Goal: Transaction & Acquisition: Purchase product/service

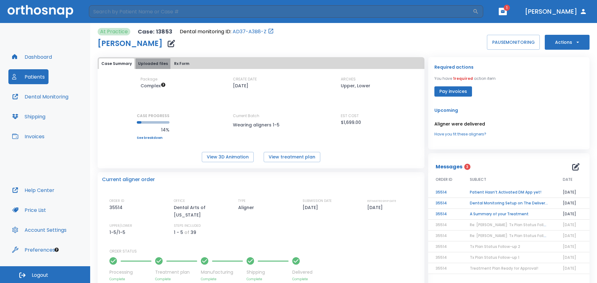
click at [158, 65] on button "Uploaded files" at bounding box center [153, 63] width 35 height 11
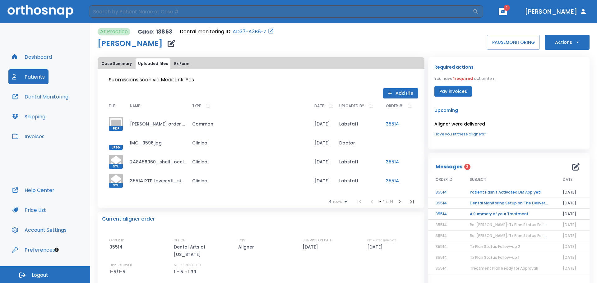
click at [126, 64] on button "Case Summary" at bounding box center [116, 63] width 35 height 11
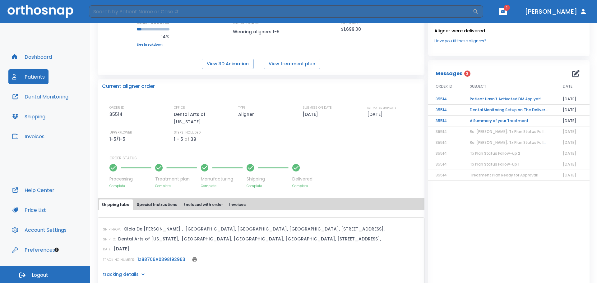
scroll to position [106, 0]
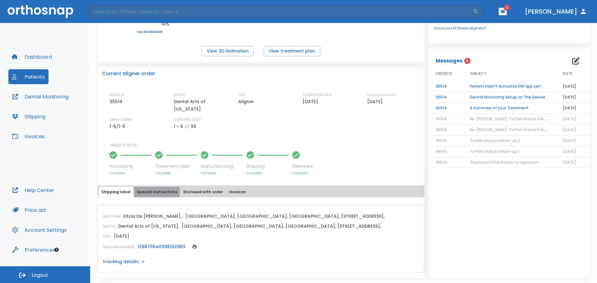
click at [160, 189] on button "Special Instructions" at bounding box center [156, 192] width 45 height 11
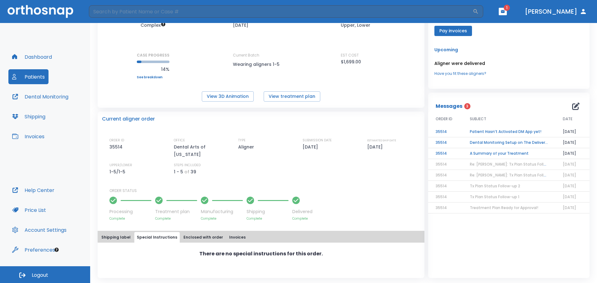
click at [200, 236] on button "Enclosed with order" at bounding box center [203, 237] width 44 height 11
click at [232, 236] on button "Invoices" at bounding box center [237, 237] width 21 height 11
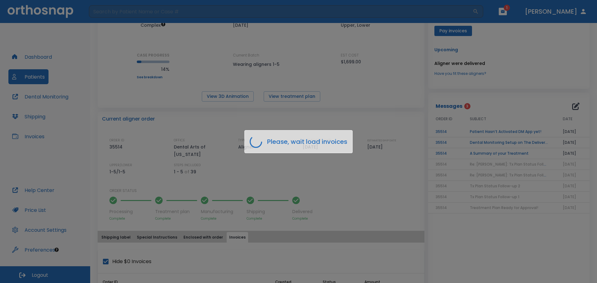
click at [330, 189] on div "Please, wait load invoices" at bounding box center [298, 141] width 597 height 283
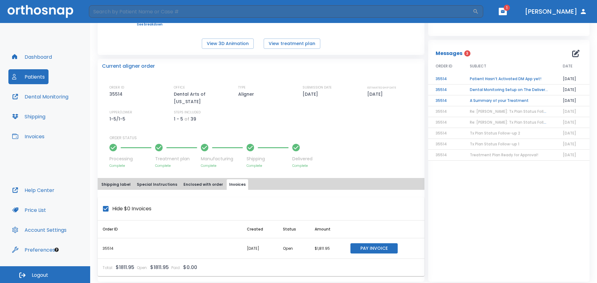
scroll to position [117, 0]
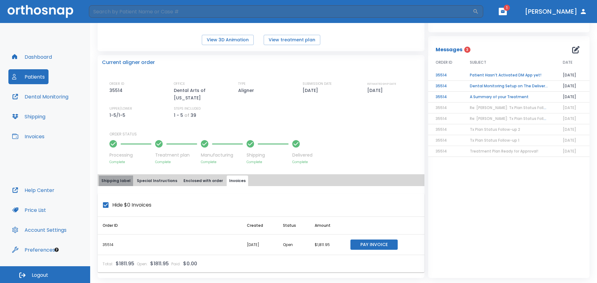
click at [124, 185] on button "Shipping label" at bounding box center [116, 181] width 34 height 11
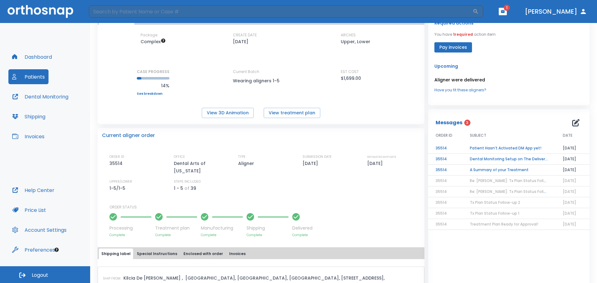
scroll to position [44, 0]
click at [494, 174] on td "A Summary of your Treatment" at bounding box center [509, 170] width 93 height 11
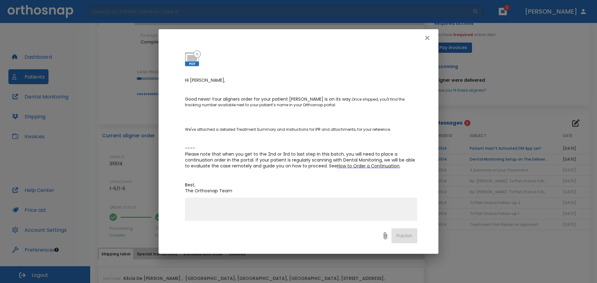
scroll to position [0, 0]
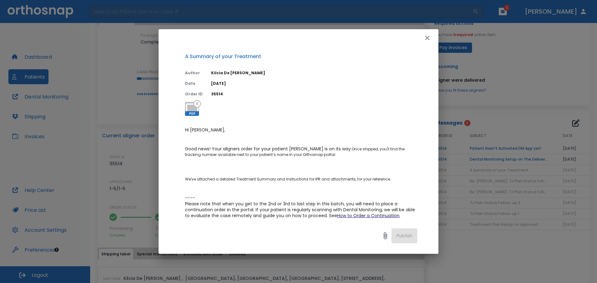
click at [193, 116] on div "A Summary of your Treatment Author Kilcia De Jesus Date 08/19/25 Order ID 35514…" at bounding box center [299, 134] width 280 height 175
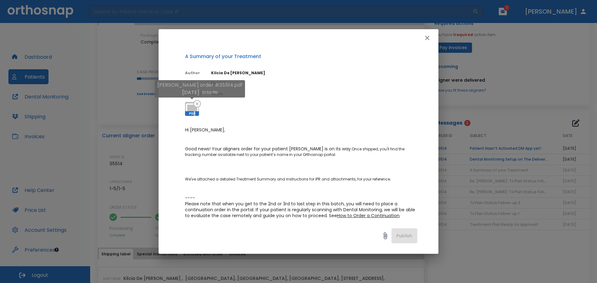
click at [192, 114] on span "PDF" at bounding box center [192, 113] width 14 height 5
drag, startPoint x: 192, startPoint y: 114, endPoint x: 228, endPoint y: 112, distance: 35.5
click at [193, 114] on span "PDF" at bounding box center [192, 113] width 14 height 5
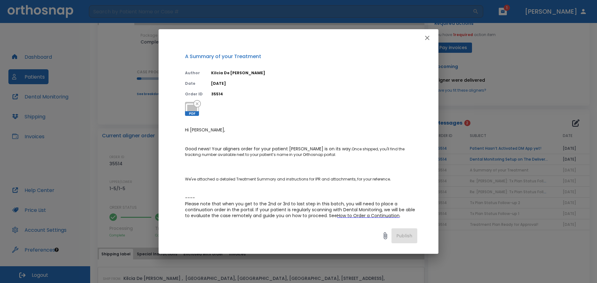
click at [496, 163] on div "A Summary of your Treatment Author Kilcia De Jesus Date 08/19/25 Order ID 35514…" at bounding box center [298, 141] width 597 height 283
click at [430, 36] on icon "button" at bounding box center [427, 37] width 7 height 7
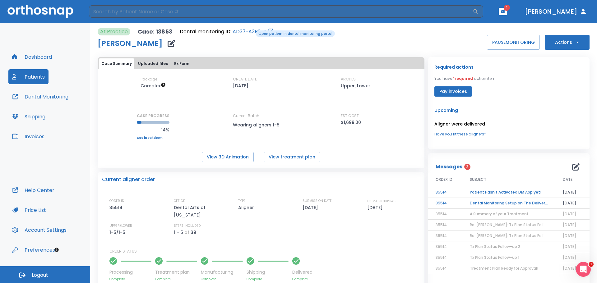
click at [252, 30] on link "AD37-A3B8-Z" at bounding box center [250, 31] width 34 height 7
click at [46, 102] on button "Dental Monitoring" at bounding box center [40, 96] width 64 height 15
click at [25, 58] on button "Dashboard" at bounding box center [31, 56] width 47 height 15
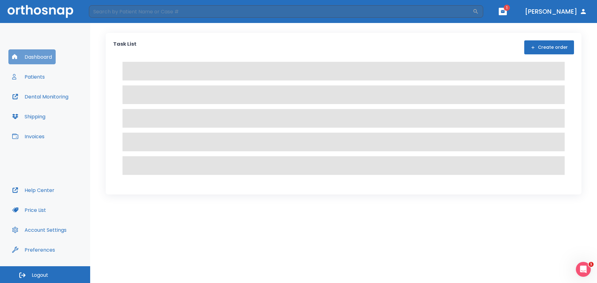
click at [25, 58] on button "Dashboard" at bounding box center [31, 56] width 47 height 15
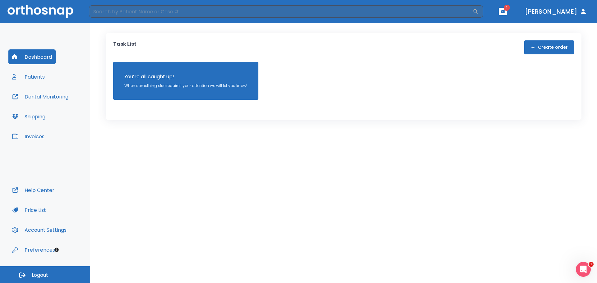
click at [41, 78] on button "Patients" at bounding box center [28, 76] width 40 height 15
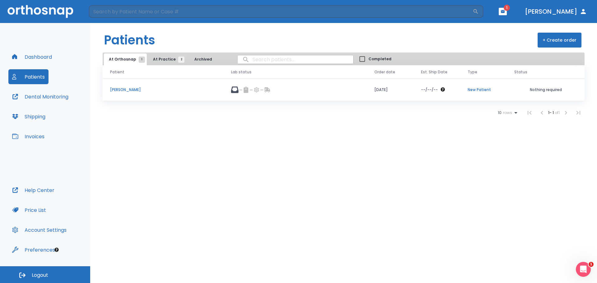
click at [161, 88] on p "[PERSON_NAME]" at bounding box center [163, 90] width 106 height 6
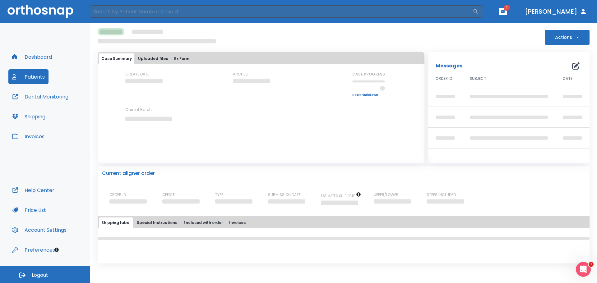
click at [507, 9] on button "button" at bounding box center [503, 11] width 8 height 7
click at [499, 27] on li "[PERSON_NAME] 2" at bounding box center [506, 27] width 67 height 12
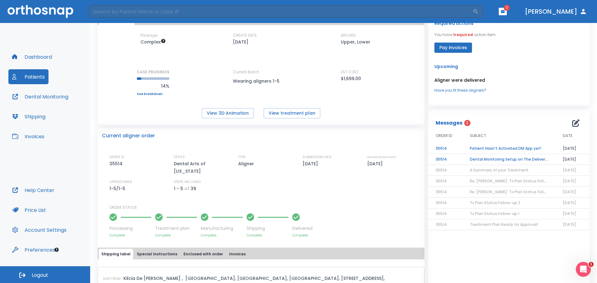
scroll to position [62, 0]
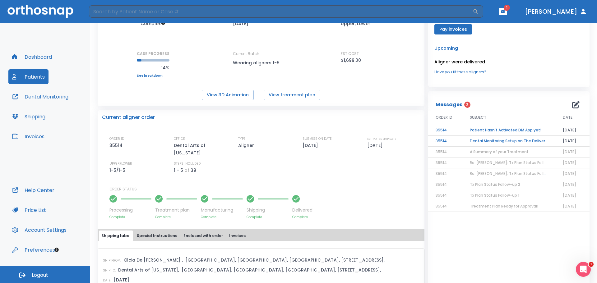
click at [490, 127] on td "Patient Hasn’t Activated DM App yet!" at bounding box center [509, 130] width 93 height 11
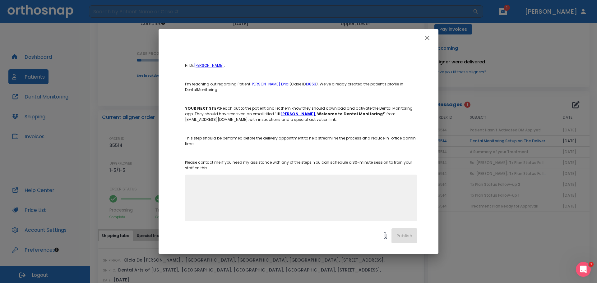
scroll to position [61, 0]
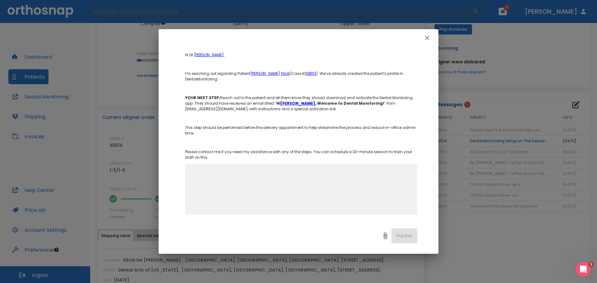
click at [311, 174] on textarea at bounding box center [301, 192] width 225 height 43
click at [427, 40] on icon "button" at bounding box center [427, 37] width 7 height 7
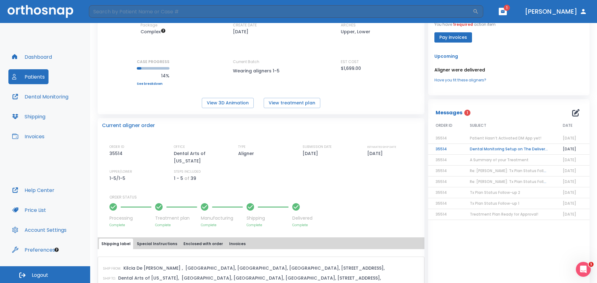
scroll to position [62, 0]
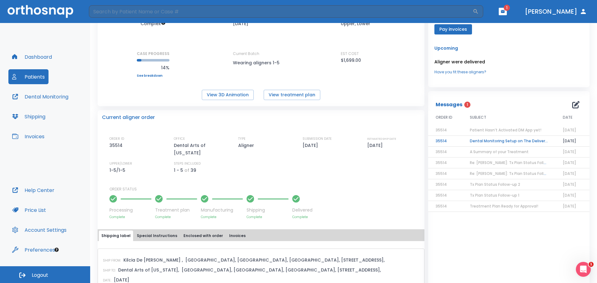
click at [441, 143] on td "35514" at bounding box center [445, 141] width 34 height 11
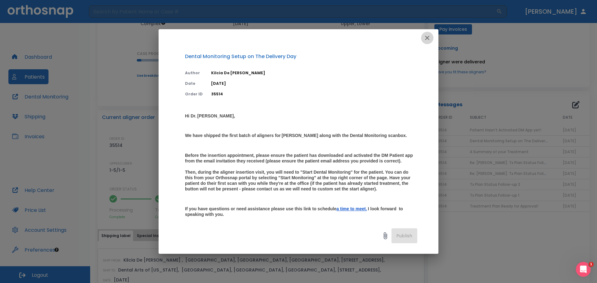
click at [428, 36] on icon "button" at bounding box center [427, 37] width 7 height 7
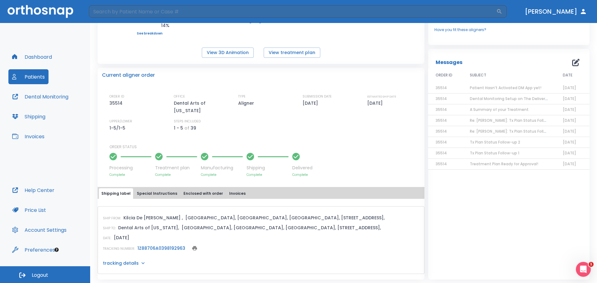
scroll to position [106, 0]
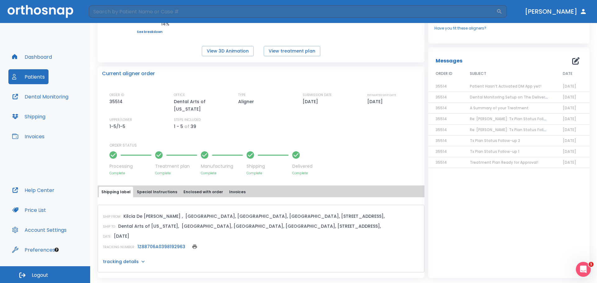
click at [148, 184] on div "Current aligner order ORDER ID 35514 OFFICE Dental Arts of [US_STATE] TYPE Alig…" at bounding box center [261, 172] width 327 height 212
click at [149, 188] on button "Special Instructions" at bounding box center [156, 192] width 45 height 11
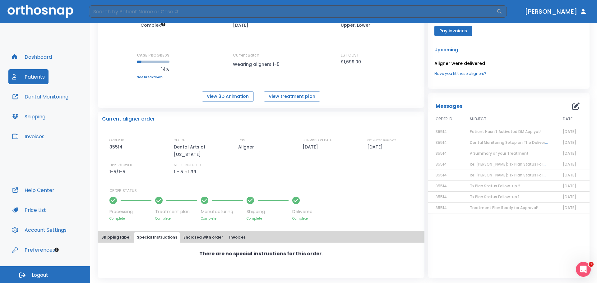
scroll to position [61, 0]
click at [196, 232] on button "Enclosed with order" at bounding box center [203, 237] width 44 height 11
click at [227, 237] on button "Invoices" at bounding box center [237, 237] width 21 height 11
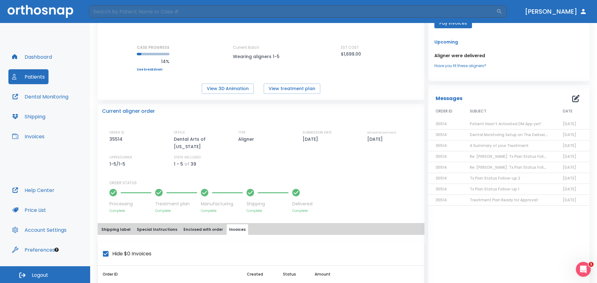
scroll to position [0, 0]
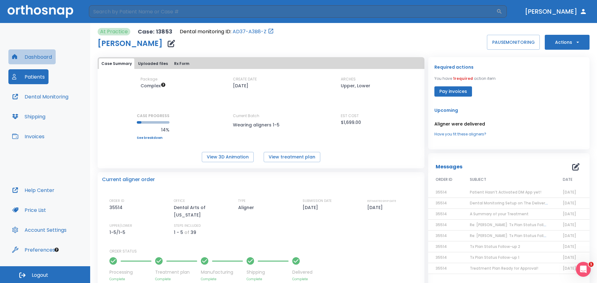
click at [35, 59] on button "Dashboard" at bounding box center [31, 56] width 47 height 15
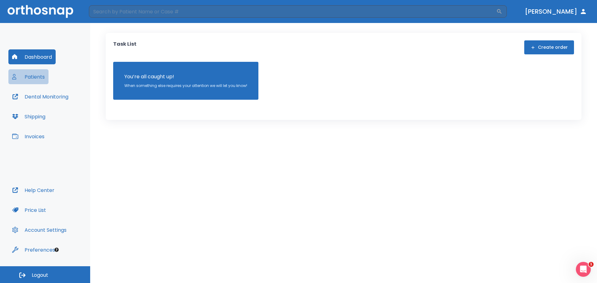
click at [38, 74] on button "Patients" at bounding box center [28, 76] width 40 height 15
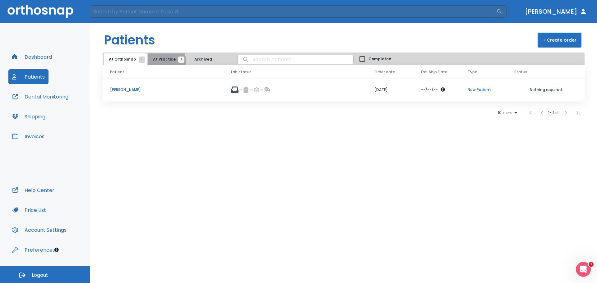
click at [162, 62] on span "At Practice 2" at bounding box center [167, 60] width 28 height 6
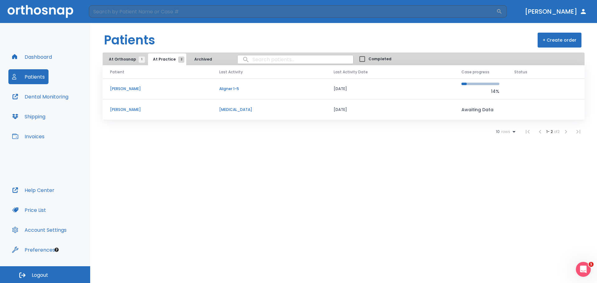
click at [161, 89] on p "[PERSON_NAME]" at bounding box center [157, 89] width 94 height 6
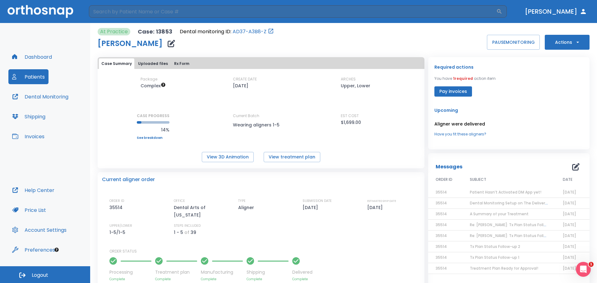
click at [575, 45] on icon "button" at bounding box center [578, 42] width 6 height 6
click at [229, 51] on div at bounding box center [298, 141] width 597 height 283
click at [225, 46] on div "[PERSON_NAME]" at bounding box center [186, 43] width 176 height 12
click at [66, 99] on button "Dental Monitoring" at bounding box center [40, 96] width 64 height 15
click at [44, 116] on button "Shipping" at bounding box center [28, 116] width 41 height 15
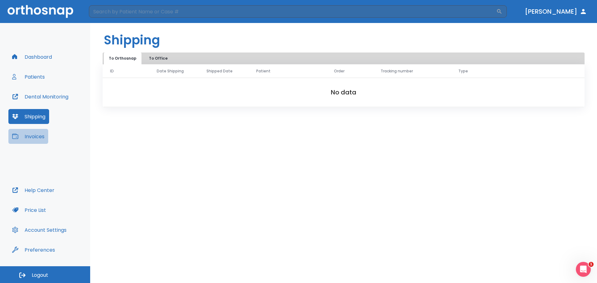
click at [46, 132] on button "Invoices" at bounding box center [28, 136] width 40 height 15
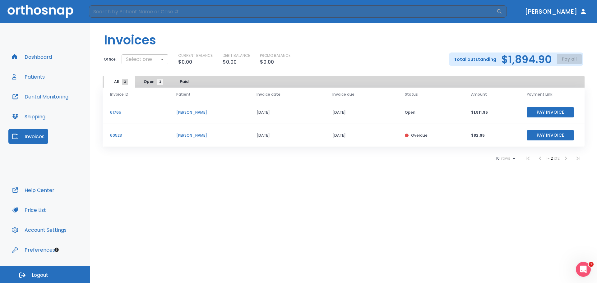
click at [156, 57] on body "​ [PERSON_NAME] Dashboard Patients Dental Monitoring Shipping Invoices Help Cen…" at bounding box center [298, 141] width 597 height 283
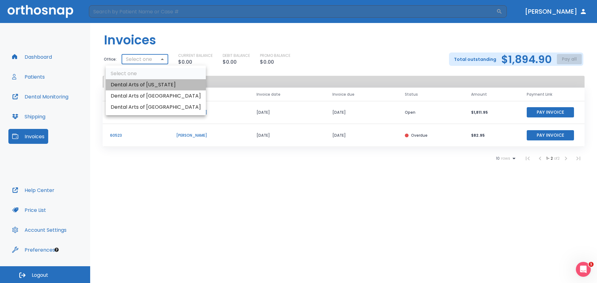
click at [159, 88] on li "Dental Arts of [US_STATE]" at bounding box center [156, 84] width 100 height 11
type input "3121"
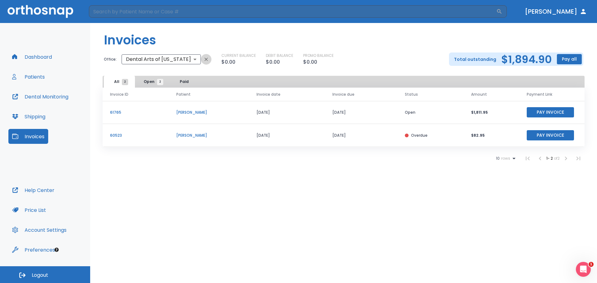
click at [203, 57] on icon "button" at bounding box center [206, 60] width 6 height 6
click at [469, 105] on td "$1,811.95" at bounding box center [492, 112] width 56 height 23
drag, startPoint x: 484, startPoint y: 109, endPoint x: 484, endPoint y: 113, distance: 4.1
click at [484, 110] on td "$1,811.95" at bounding box center [492, 112] width 56 height 23
click at [484, 113] on p "$1,811.95" at bounding box center [491, 113] width 41 height 6
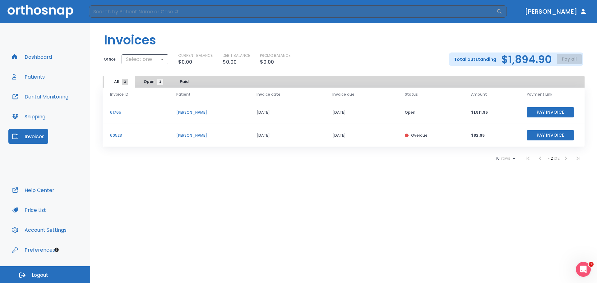
click at [119, 112] on p "61765" at bounding box center [135, 113] width 51 height 6
click at [190, 113] on p "[PERSON_NAME]" at bounding box center [208, 113] width 65 height 6
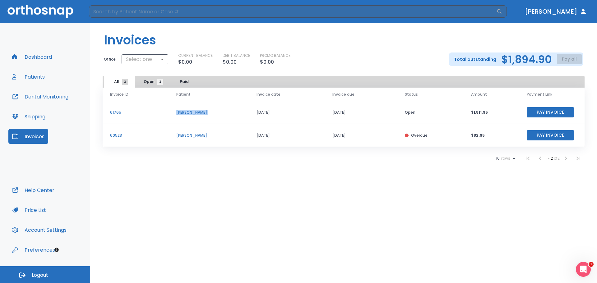
click at [198, 113] on p "[PERSON_NAME]" at bounding box center [208, 113] width 65 height 6
click at [288, 114] on td "[DATE]" at bounding box center [287, 112] width 76 height 23
click at [390, 113] on td "[DATE]" at bounding box center [361, 112] width 73 height 23
click at [475, 112] on p "$1,811.95" at bounding box center [491, 113] width 41 height 6
click at [478, 114] on p "$1,811.95" at bounding box center [491, 113] width 41 height 6
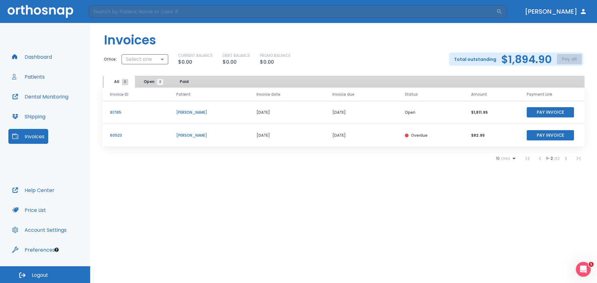
click at [480, 114] on p "$1,811.95" at bounding box center [491, 113] width 41 height 6
click at [479, 117] on td "$1,811.95" at bounding box center [492, 112] width 56 height 23
drag, startPoint x: 324, startPoint y: 115, endPoint x: 333, endPoint y: 119, distance: 9.6
click at [325, 115] on td "[DATE]" at bounding box center [361, 112] width 73 height 23
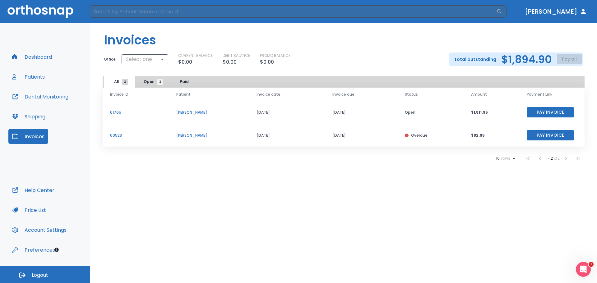
click at [188, 113] on p "[PERSON_NAME]" at bounding box center [208, 113] width 65 height 6
drag, startPoint x: 188, startPoint y: 113, endPoint x: 70, endPoint y: 114, distance: 117.6
click at [181, 114] on p "[PERSON_NAME]" at bounding box center [208, 113] width 65 height 6
drag, startPoint x: 126, startPoint y: 114, endPoint x: 117, endPoint y: 113, distance: 8.8
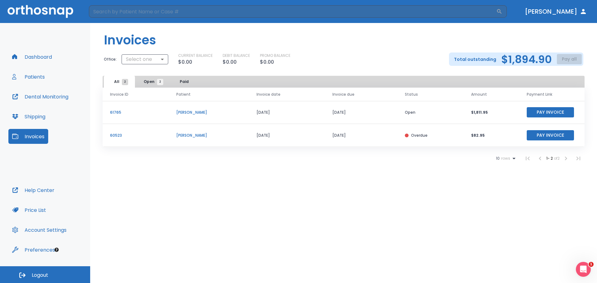
click at [124, 114] on p "61765" at bounding box center [135, 113] width 51 height 6
click at [117, 113] on p "61765" at bounding box center [135, 113] width 51 height 6
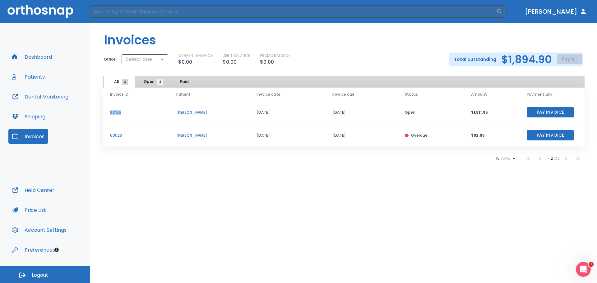
click at [117, 113] on p "61765" at bounding box center [135, 113] width 51 height 6
click at [190, 117] on td "[PERSON_NAME]" at bounding box center [209, 112] width 80 height 23
click at [189, 114] on td "[PERSON_NAME]" at bounding box center [209, 112] width 80 height 23
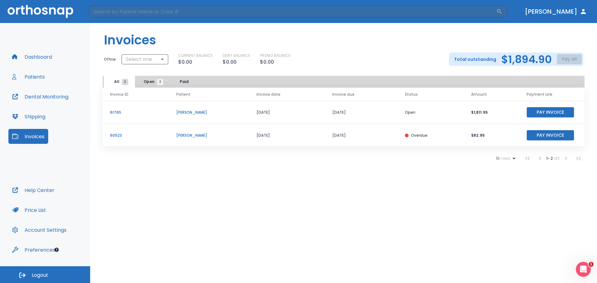
click at [189, 113] on p "[PERSON_NAME]" at bounding box center [208, 113] width 65 height 6
click at [189, 115] on p "[PERSON_NAME]" at bounding box center [208, 113] width 65 height 6
click at [189, 116] on td "[PERSON_NAME]" at bounding box center [209, 112] width 80 height 23
click at [538, 112] on button "Pay Invoice" at bounding box center [550, 112] width 47 height 10
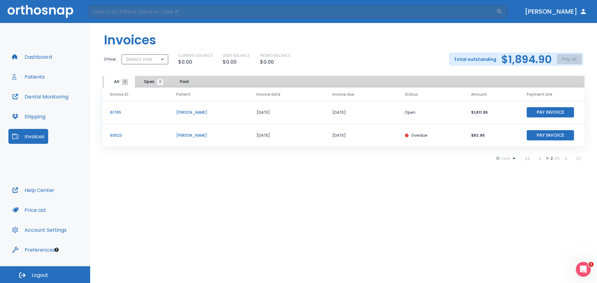
click at [32, 212] on button "Price List" at bounding box center [28, 210] width 41 height 15
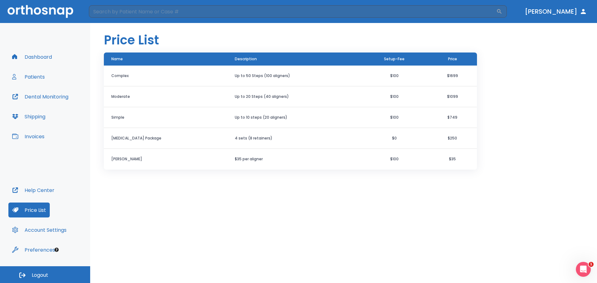
click at [523, 78] on div "Price List Name Description Setup-Fee Price Complex Up to 50 Steps (100 aligner…" at bounding box center [343, 153] width 507 height 260
click at [42, 54] on button "Dashboard" at bounding box center [31, 56] width 47 height 15
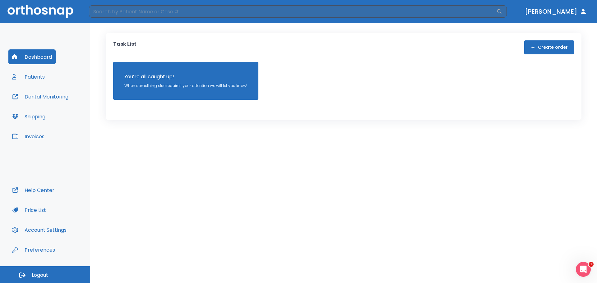
click at [36, 75] on button "Patients" at bounding box center [28, 76] width 40 height 15
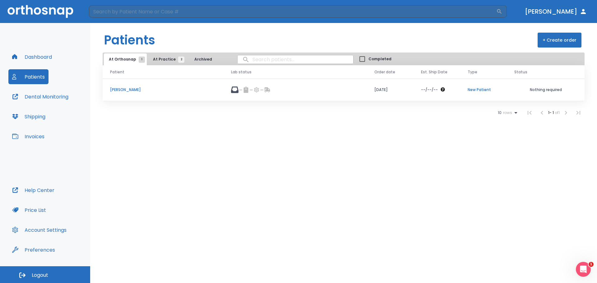
click at [154, 90] on p "[PERSON_NAME]" at bounding box center [163, 90] width 106 height 6
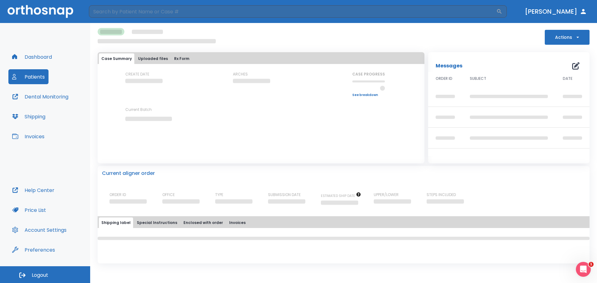
click at [41, 77] on button "Patients" at bounding box center [28, 76] width 40 height 15
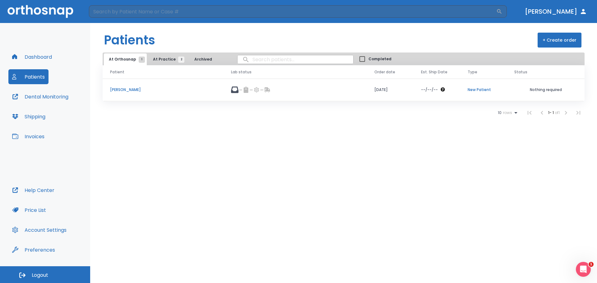
click at [40, 58] on button "Dashboard" at bounding box center [31, 56] width 47 height 15
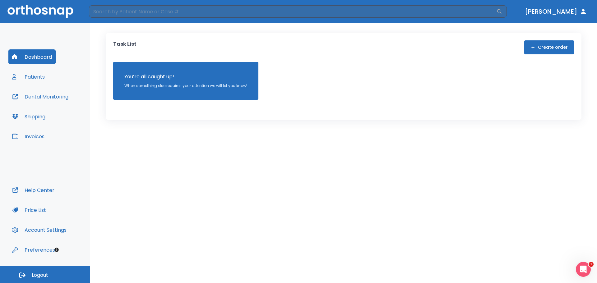
click at [41, 80] on button "Patients" at bounding box center [28, 76] width 40 height 15
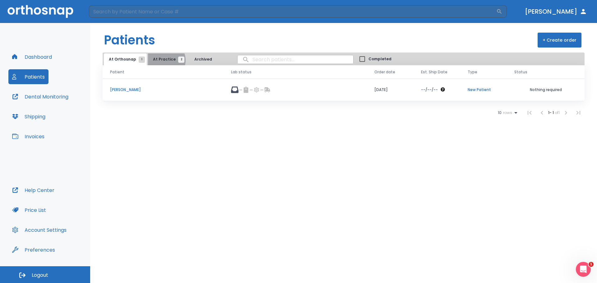
click at [163, 60] on span "At Practice 2" at bounding box center [167, 60] width 28 height 6
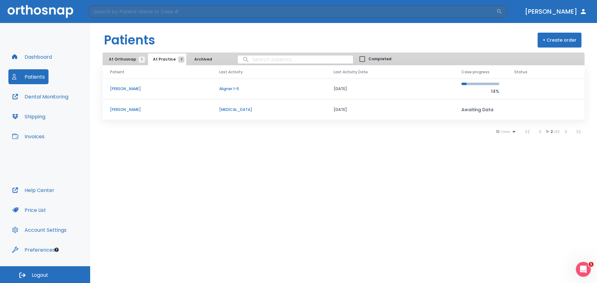
click at [137, 90] on p "[PERSON_NAME]" at bounding box center [157, 89] width 94 height 6
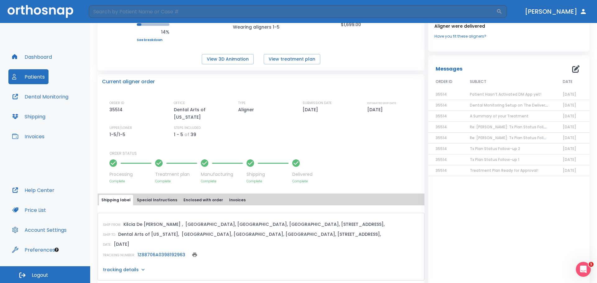
scroll to position [106, 0]
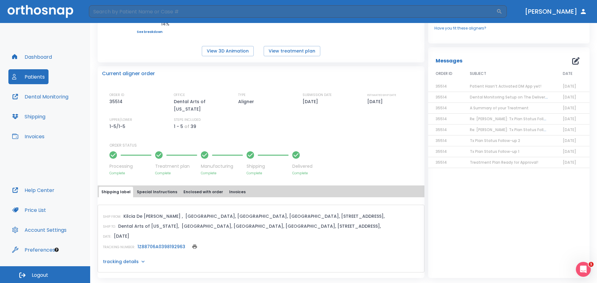
click at [40, 74] on button "Patients" at bounding box center [28, 76] width 40 height 15
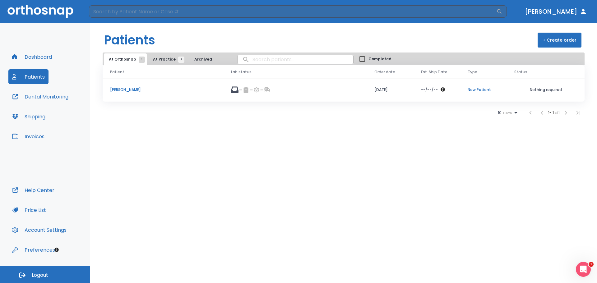
click at [160, 58] on span "At Practice 2" at bounding box center [167, 60] width 28 height 6
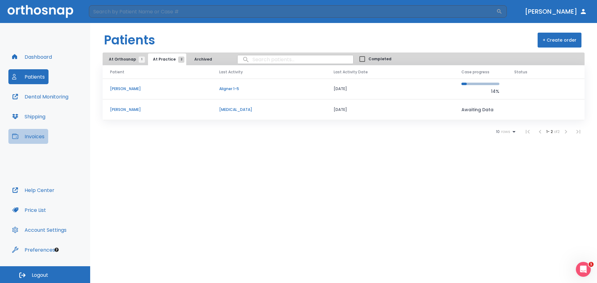
click at [36, 140] on button "Invoices" at bounding box center [28, 136] width 40 height 15
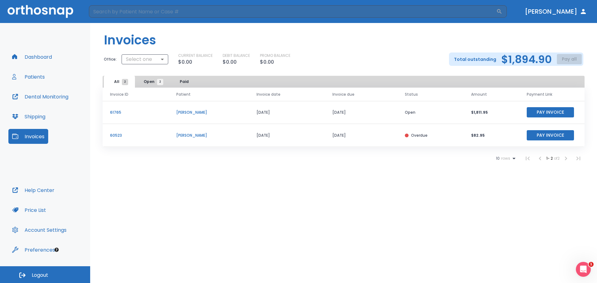
click at [536, 140] on button "Pay Invoice" at bounding box center [550, 135] width 47 height 10
